Goal: Find specific page/section: Find specific page/section

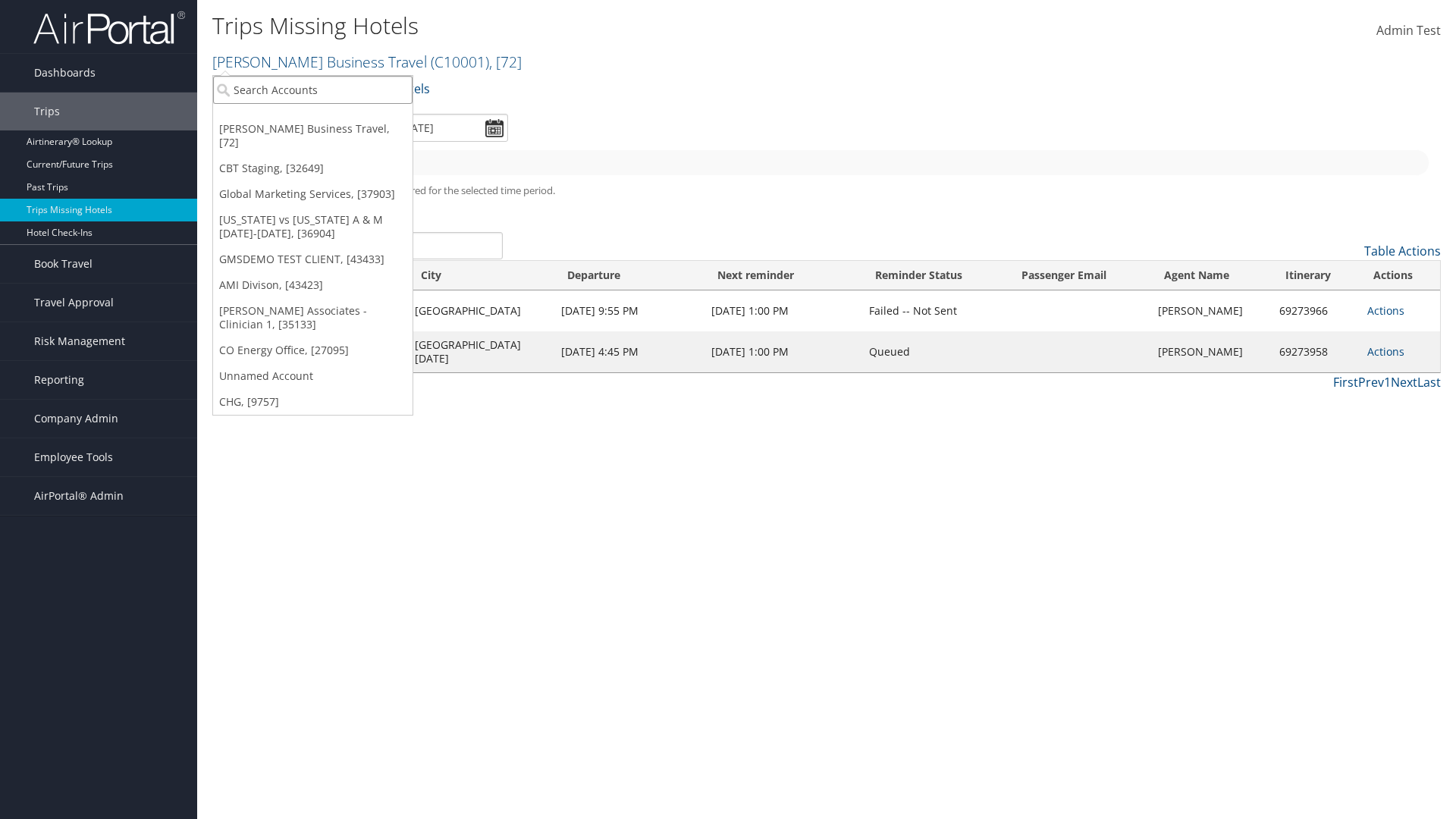
click at [313, 89] on input "search" at bounding box center [313, 89] width 199 height 28
type input "[PERSON_NAME] Business Travel"
click at [334, 131] on div "Account" at bounding box center [334, 131] width 258 height 14
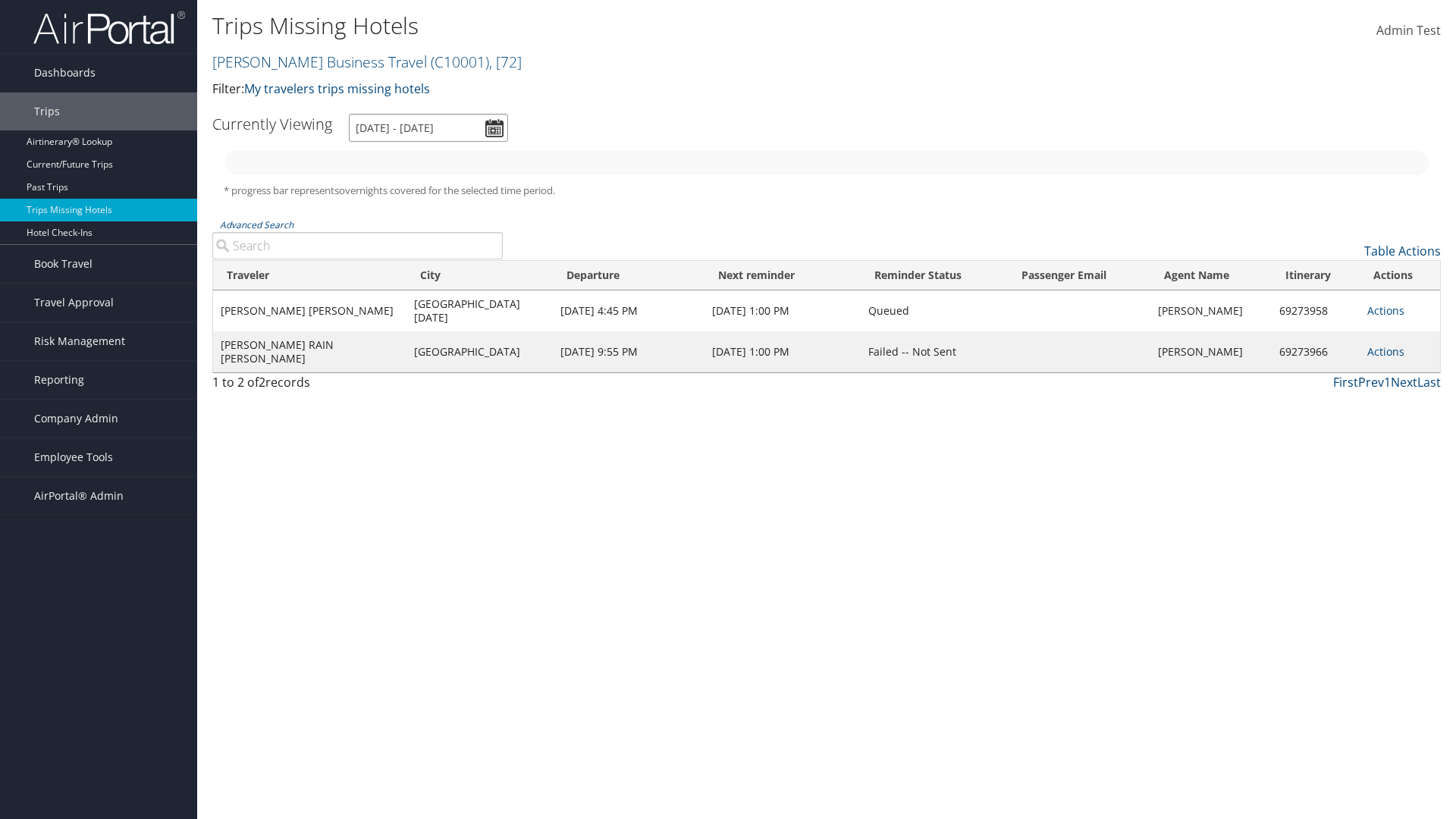
click at [429, 128] on input "[DATE] - [DATE]" at bounding box center [428, 128] width 159 height 28
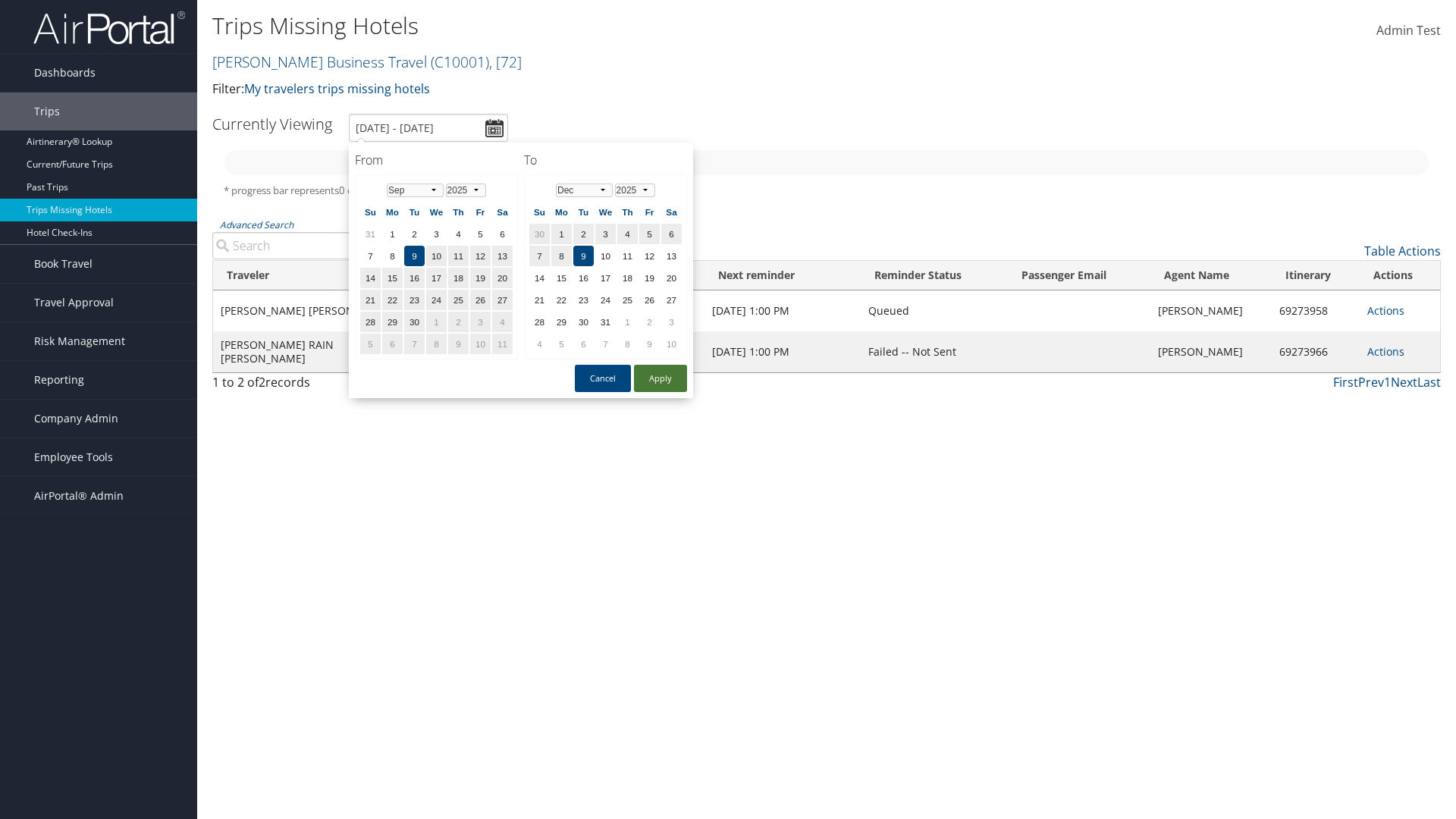
click at [660, 378] on button "Apply" at bounding box center [660, 378] width 53 height 28
type input "[DATE] - [DATE]"
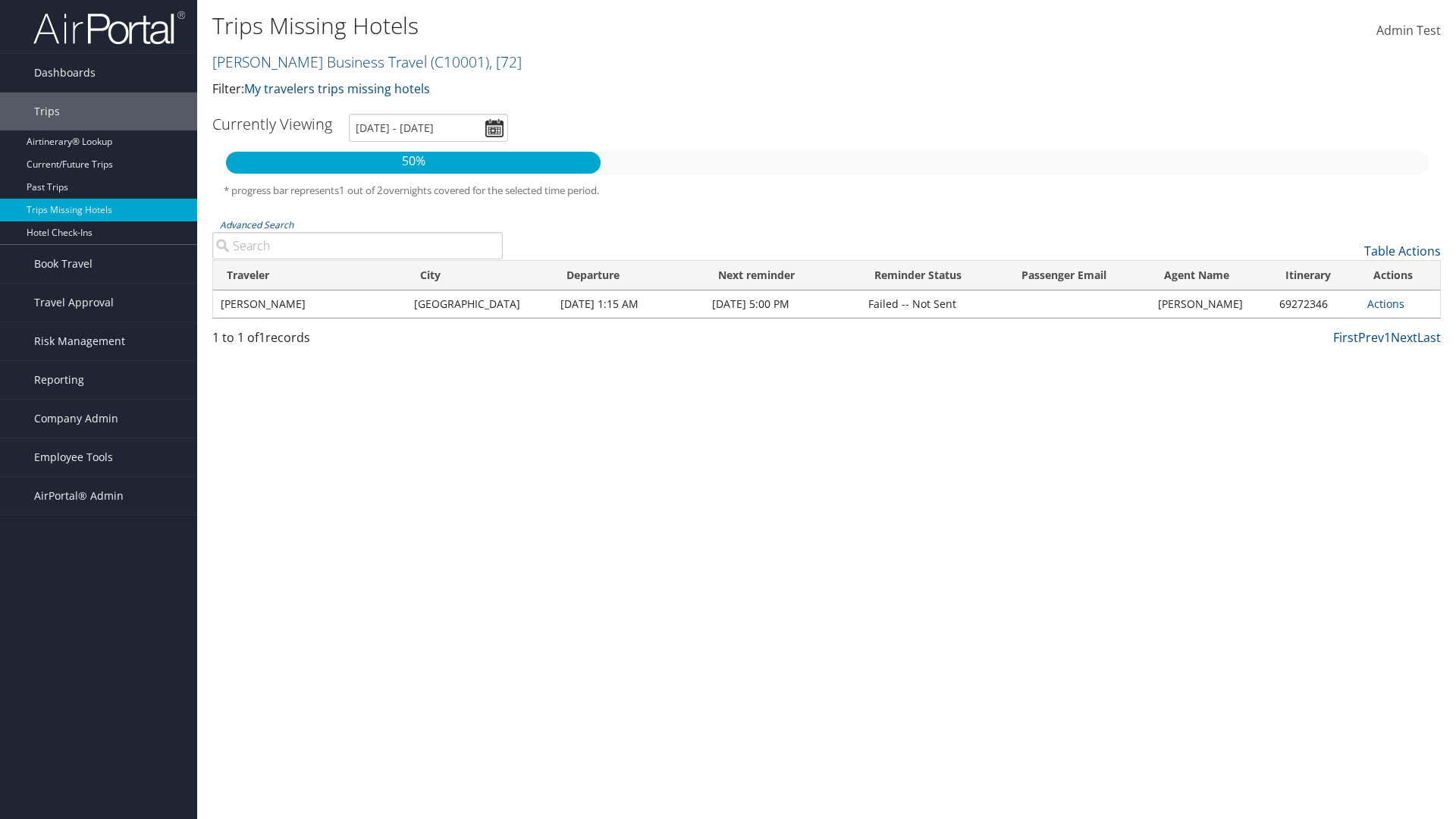
click at [357, 246] on input "Advanced Search" at bounding box center [358, 246] width 290 height 28
type input "CLAYTON"
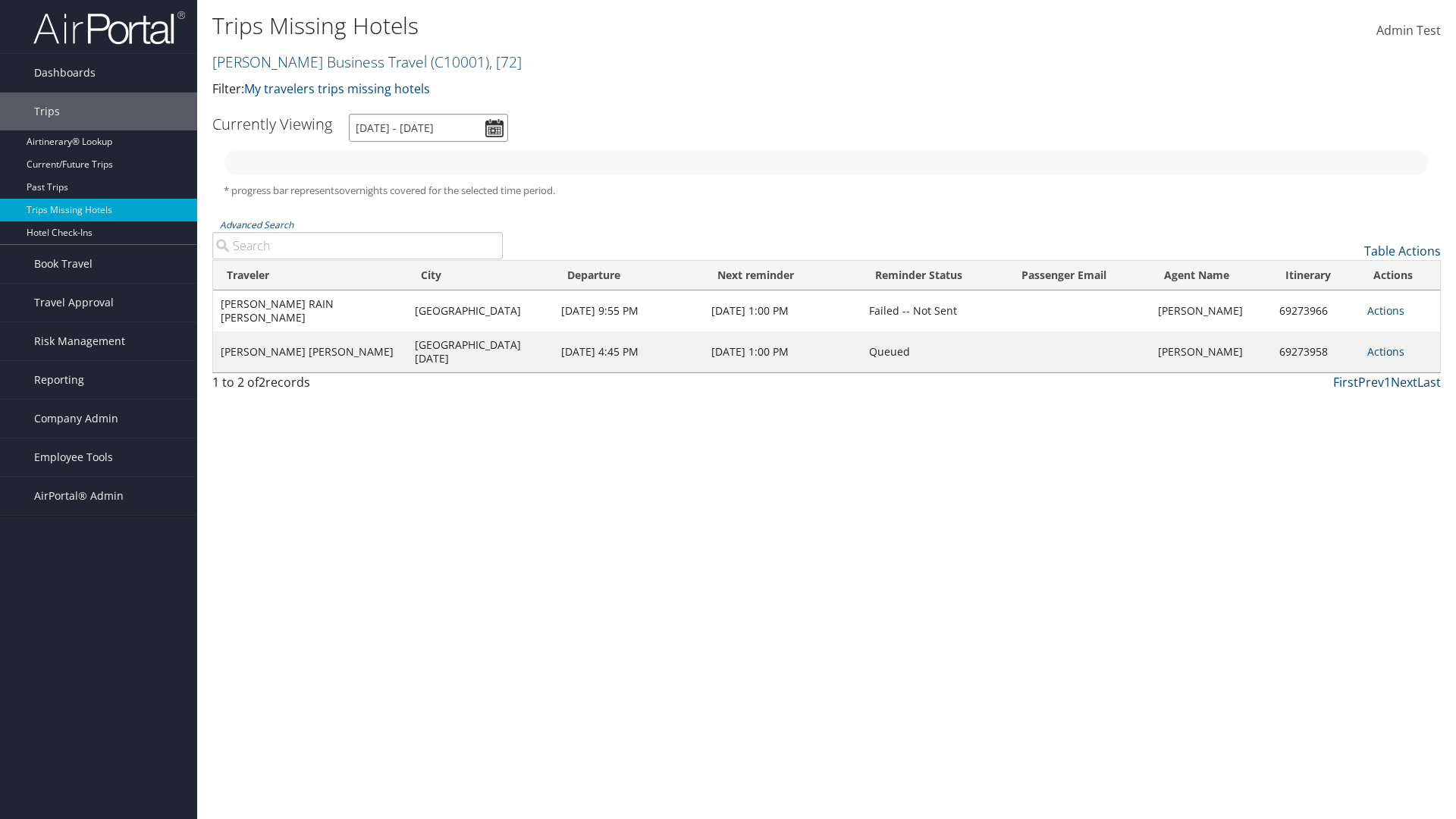
click at [429, 128] on input "[DATE] - [DATE]" at bounding box center [428, 128] width 159 height 28
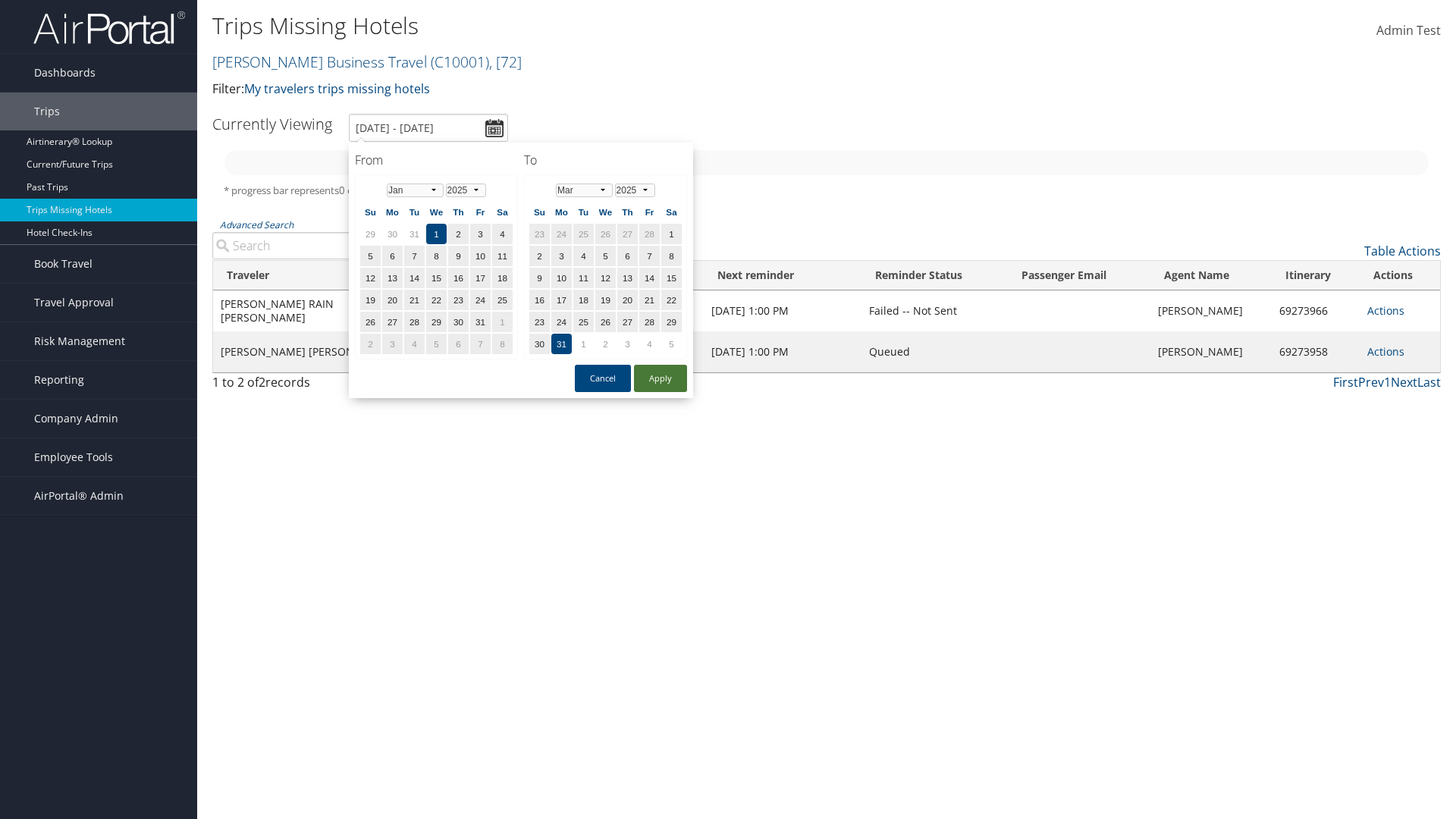
click at [660, 378] on button "Apply" at bounding box center [660, 378] width 53 height 28
type input "[DATE] - [DATE]"
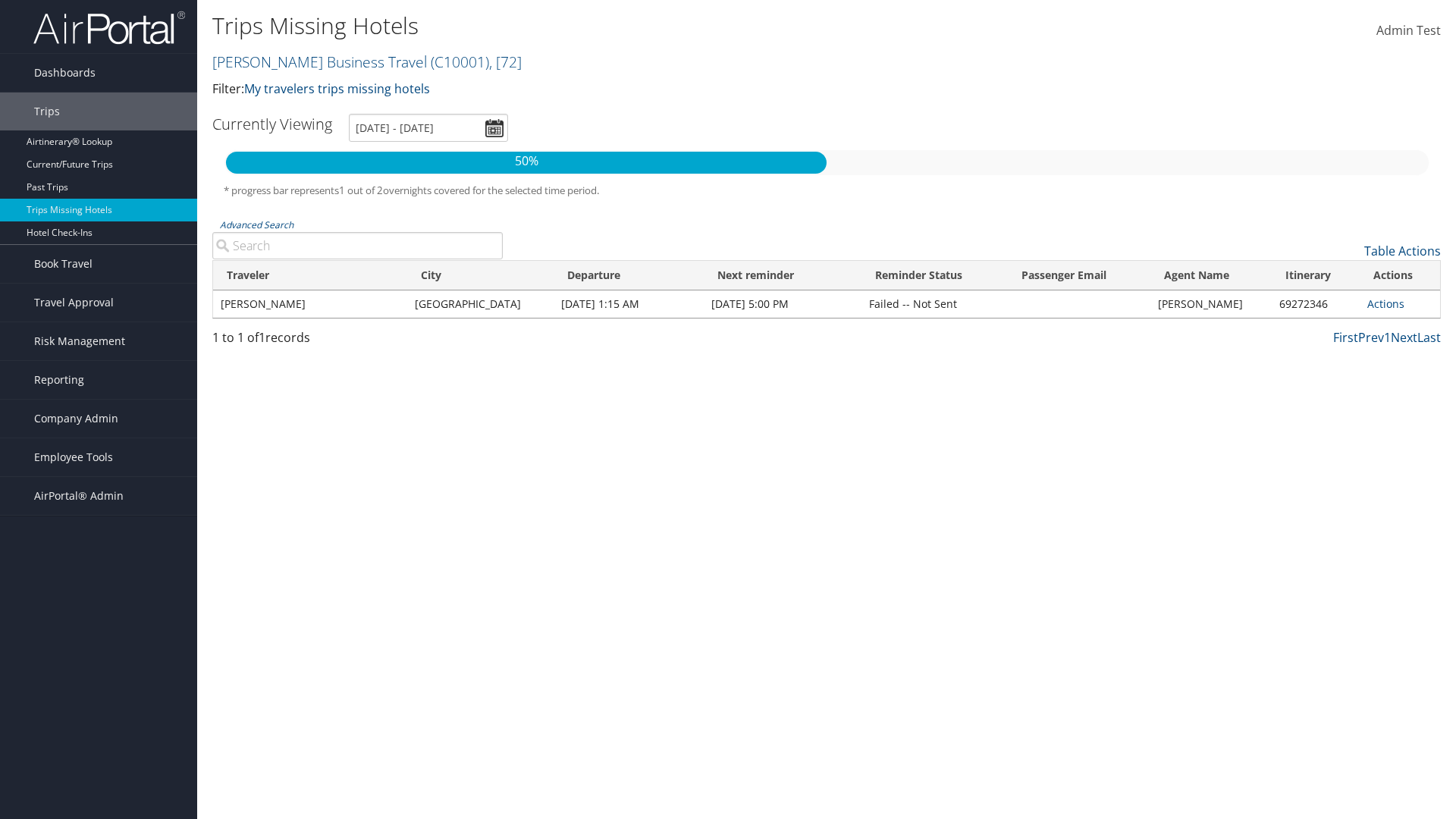
click at [357, 246] on input "Advanced Search" at bounding box center [358, 246] width 290 height 28
type input "[GEOGRAPHIC_DATA]"
